Goal: Navigation & Orientation: Understand site structure

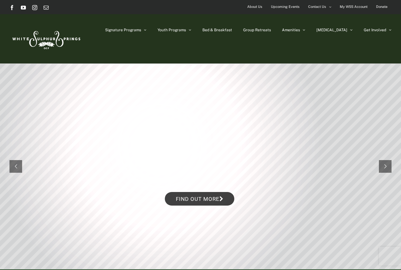
click at [60, 43] on img at bounding box center [45, 39] width 73 height 30
click at [232, 31] on span "Bed & Breakfast" at bounding box center [217, 30] width 30 height 4
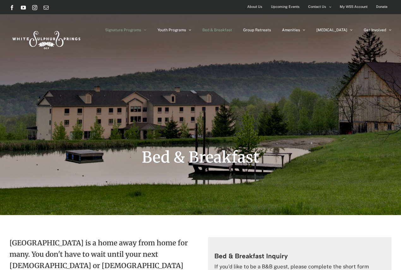
click at [146, 33] on link "Signature Programs" at bounding box center [125, 30] width 41 height 32
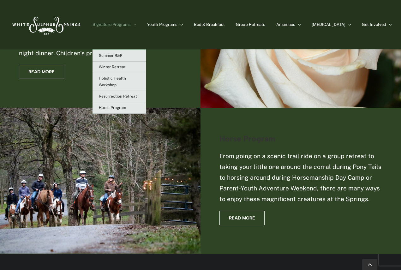
scroll to position [915, 0]
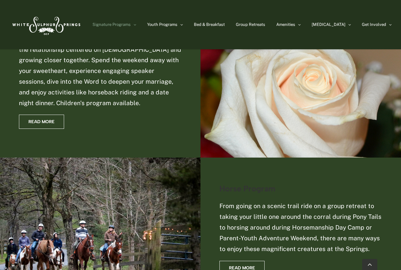
click at [60, 24] on img at bounding box center [45, 25] width 73 height 30
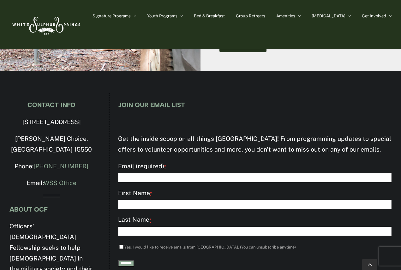
scroll to position [2010, 0]
